Goal: Obtain resource: Obtain resource

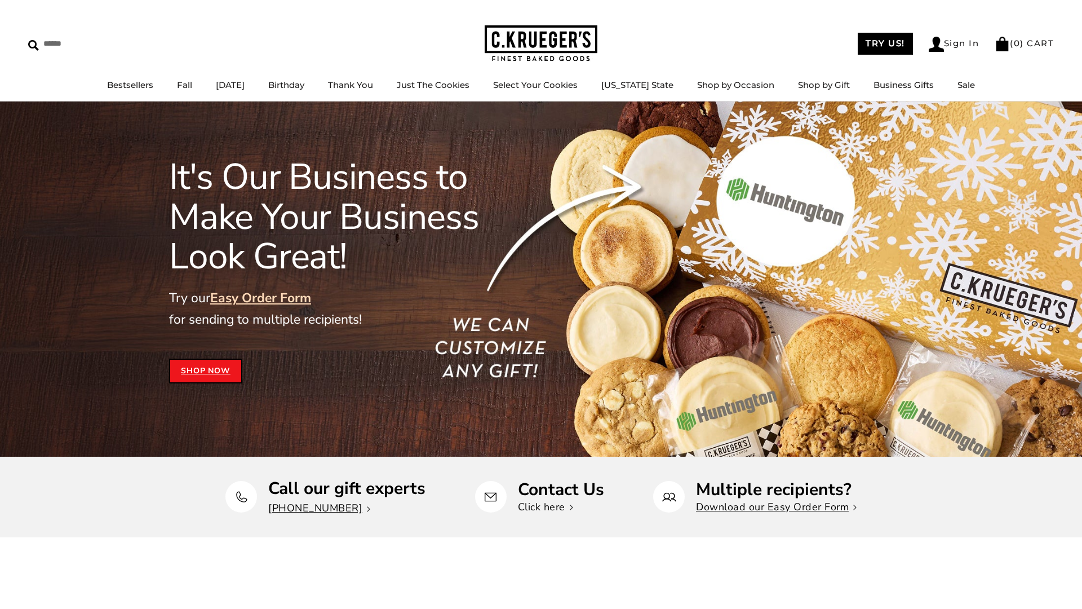
click at [542, 506] on link "Click here" at bounding box center [545, 507] width 55 height 14
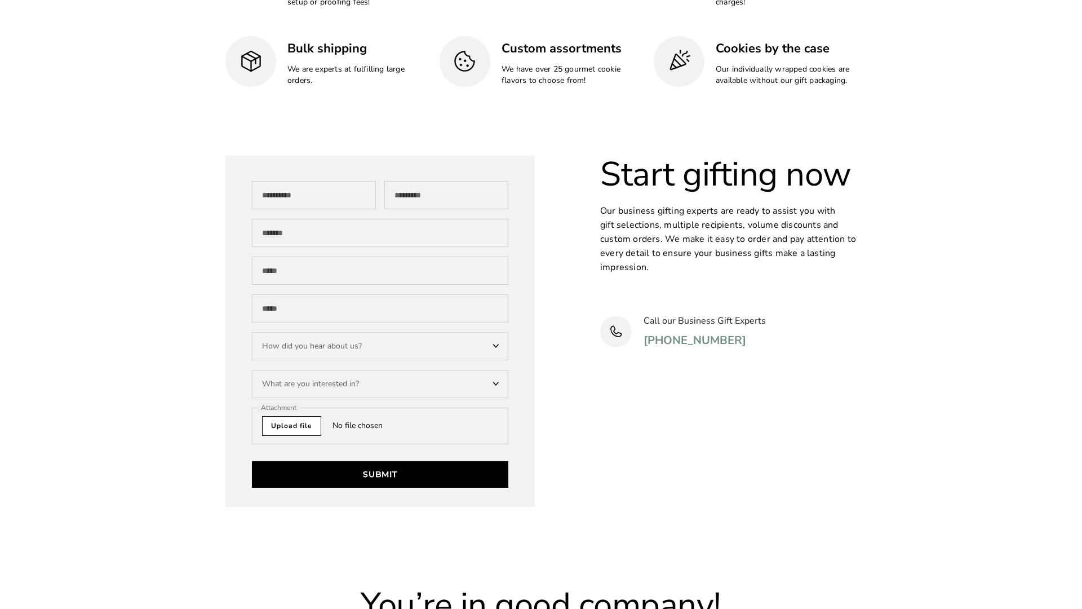
scroll to position [3426, 0]
